Goal: Information Seeking & Learning: Learn about a topic

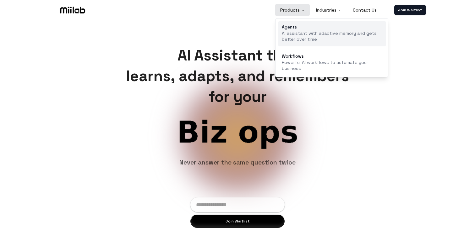
click at [304, 31] on p "AI assistant with adaptive memory and gets better over time" at bounding box center [332, 36] width 100 height 12
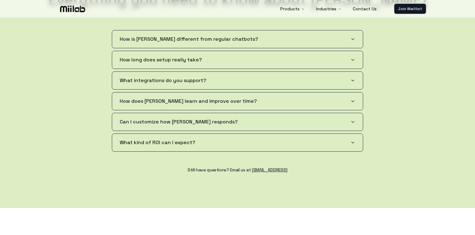
scroll to position [1106, 0]
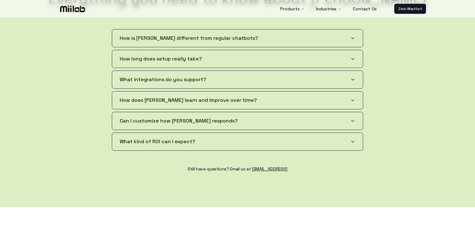
click at [229, 54] on button "How long does setup really take?" at bounding box center [237, 59] width 251 height 18
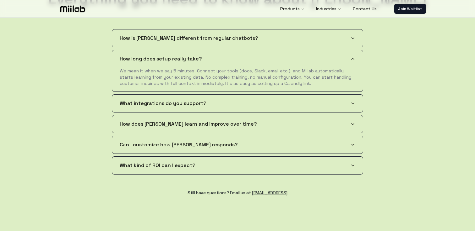
click at [353, 55] on button "How long does setup really take?" at bounding box center [237, 59] width 251 height 18
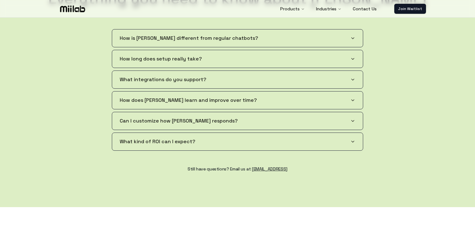
click at [337, 84] on button "What integrations do you support?" at bounding box center [237, 80] width 251 height 18
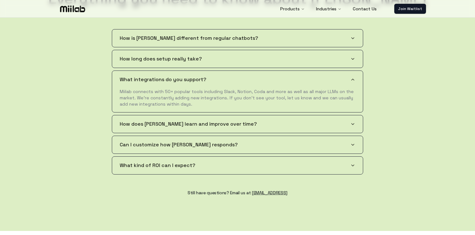
click at [355, 79] on button "What integrations do you support?" at bounding box center [237, 80] width 251 height 18
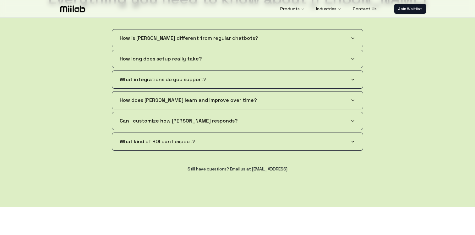
click at [356, 101] on button "How does [PERSON_NAME] learn and improve over time?" at bounding box center [237, 101] width 251 height 18
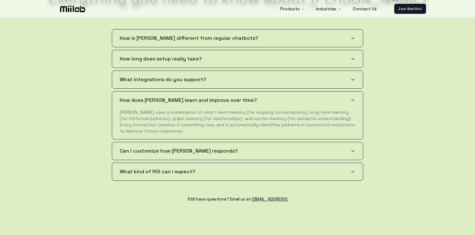
click at [355, 101] on button "How does [PERSON_NAME] learn and improve over time?" at bounding box center [237, 101] width 251 height 18
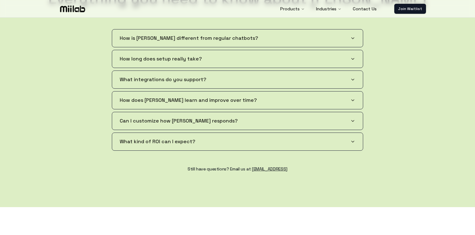
click at [352, 120] on icon "button" at bounding box center [352, 121] width 5 height 5
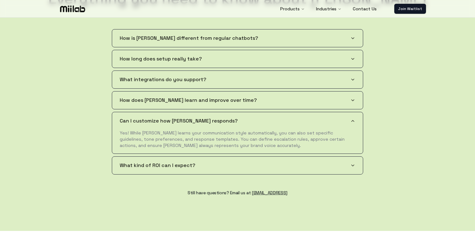
click at [352, 120] on icon "button" at bounding box center [352, 121] width 5 height 5
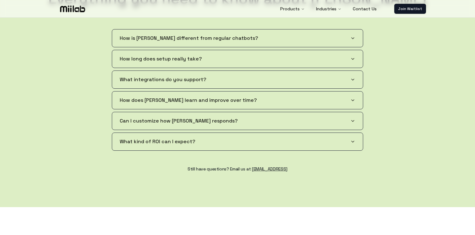
click at [351, 141] on icon "button" at bounding box center [352, 141] width 5 height 5
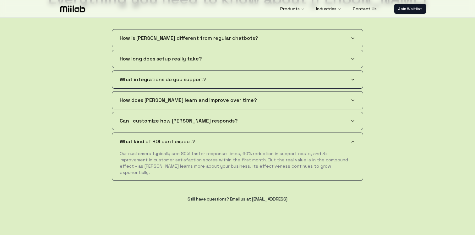
click at [351, 140] on icon "button" at bounding box center [352, 141] width 5 height 5
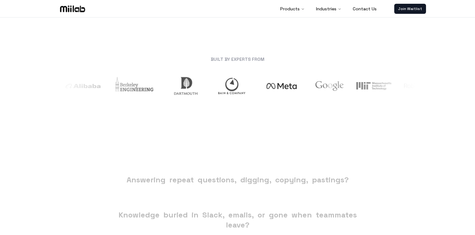
scroll to position [0, 0]
